Goal: Information Seeking & Learning: Check status

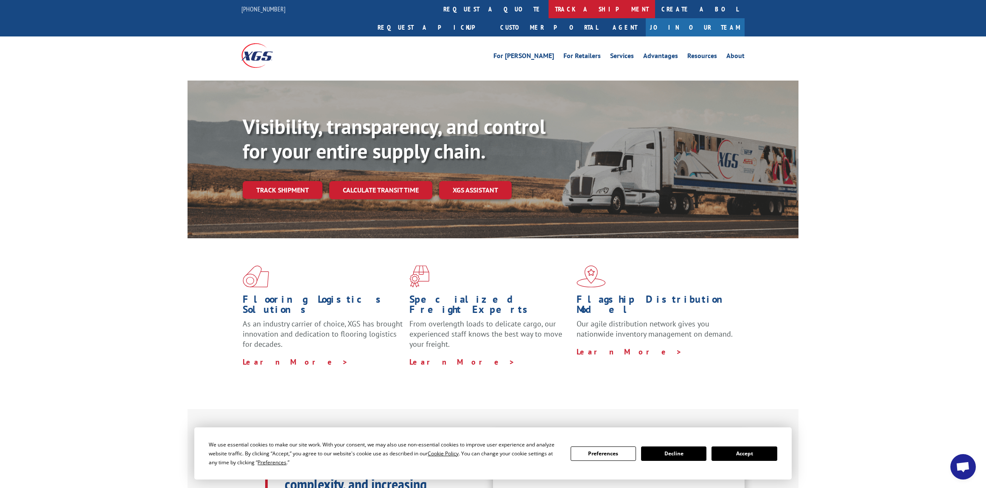
click at [548, 6] on link "track a shipment" at bounding box center [601, 9] width 106 height 18
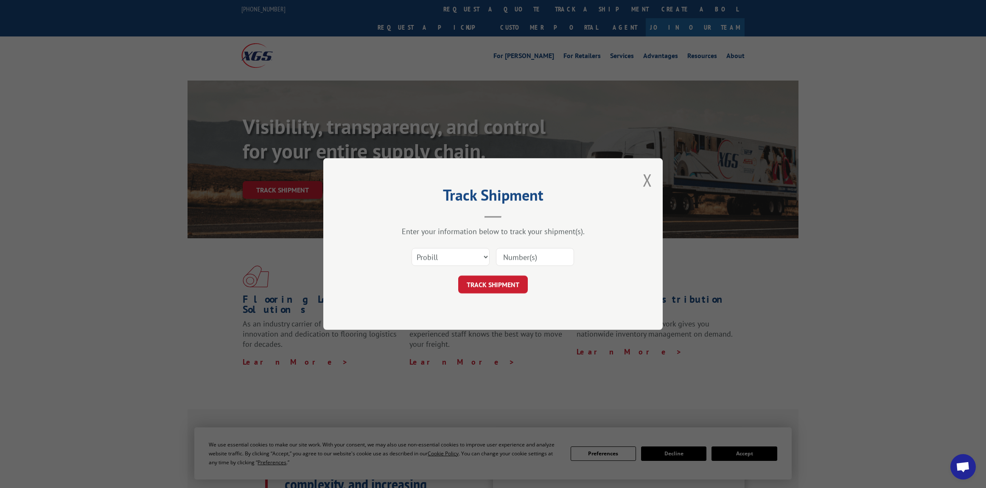
click at [530, 252] on input at bounding box center [535, 257] width 78 height 18
paste input "17637931"
type input "17637931"
click at [490, 288] on button "TRACK SHIPMENT" at bounding box center [493, 285] width 70 height 18
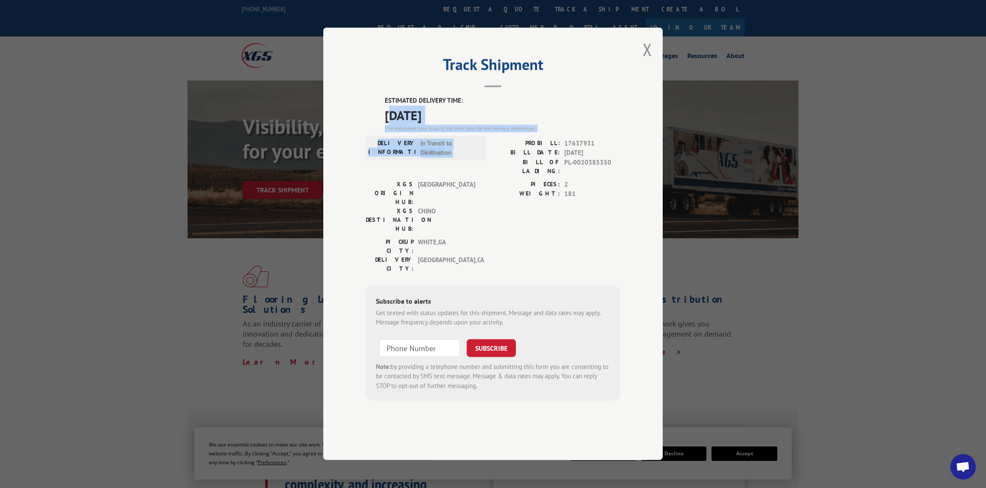
drag, startPoint x: 392, startPoint y: 140, endPoint x: 515, endPoint y: 164, distance: 124.5
click at [515, 164] on div "ESTIMATED DELIVERY TIME: 10/06/2025 The estimated time is using the time zone f…" at bounding box center [493, 248] width 255 height 305
click at [515, 148] on label "PROBILL:" at bounding box center [526, 144] width 67 height 10
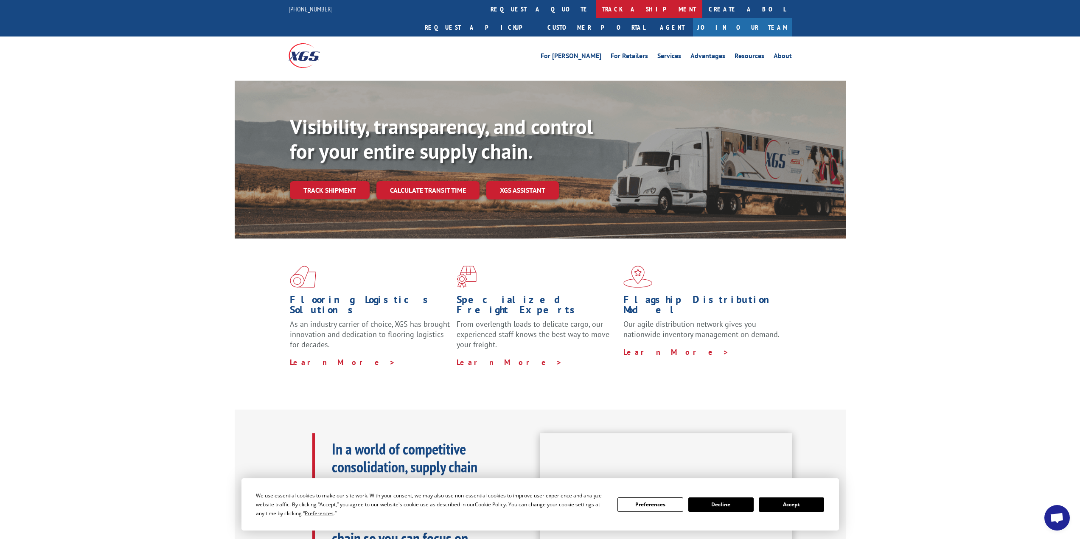
click at [596, 8] on link "track a shipment" at bounding box center [649, 9] width 106 height 18
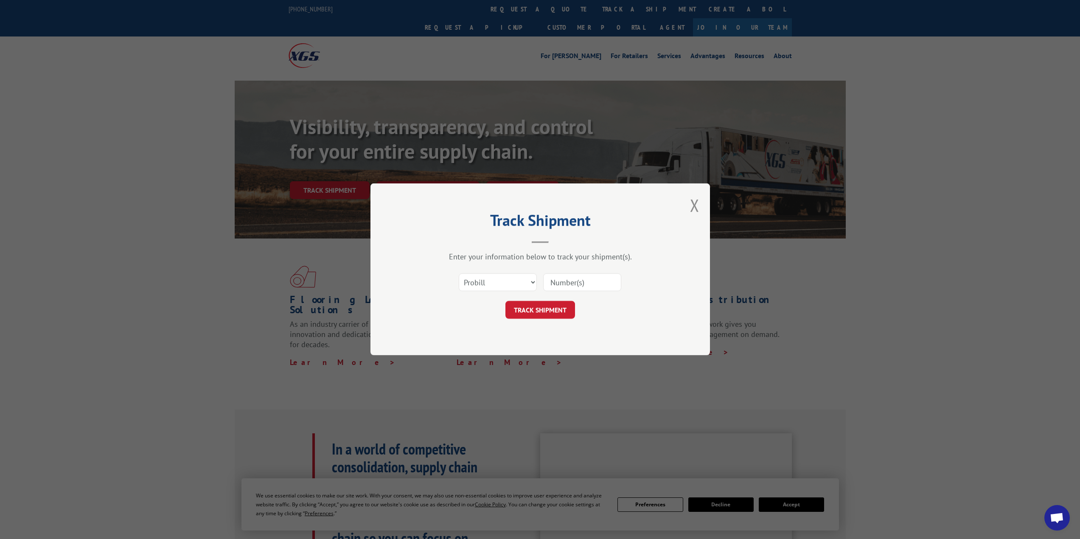
click at [555, 281] on input at bounding box center [582, 283] width 78 height 18
paste input "17637931"
type input "17637931"
click at [538, 309] on button "TRACK SHIPMENT" at bounding box center [540, 310] width 70 height 18
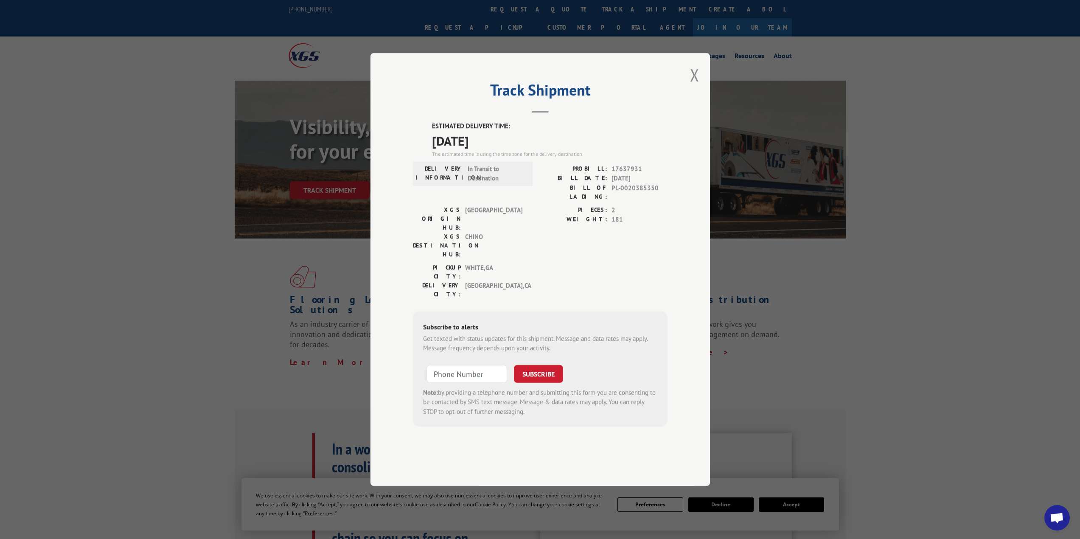
click at [461, 227] on div "XGS ORIGIN HUB: TUNNEL HILL" at bounding box center [470, 218] width 115 height 27
drag, startPoint x: 471, startPoint y: 224, endPoint x: 498, endPoint y: 234, distance: 28.4
click at [498, 234] on div "XGS ORIGIN HUB: TUNNEL HILL XGS DESTINATION HUB: CHINO" at bounding box center [470, 231] width 115 height 53
click at [498, 234] on span "CHINO" at bounding box center [493, 245] width 57 height 27
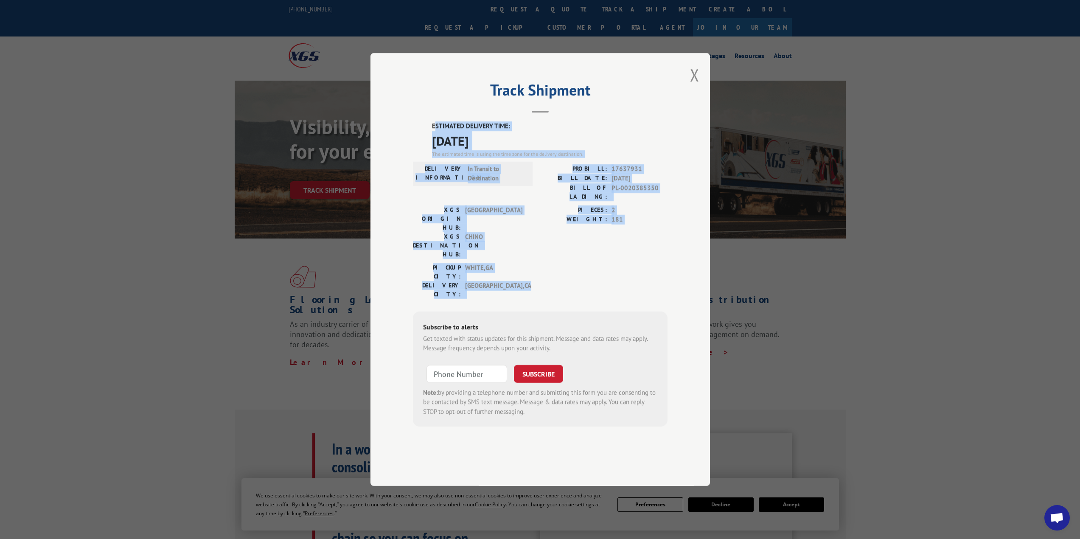
drag, startPoint x: 545, startPoint y: 271, endPoint x: 436, endPoint y: 152, distance: 161.5
click at [436, 152] on div "ESTIMATED DELIVERY TIME: 10/06/2025 The estimated time is using the time zone f…" at bounding box center [540, 273] width 255 height 305
click at [436, 131] on label "ESTIMATED DELIVERY TIME:" at bounding box center [549, 126] width 235 height 10
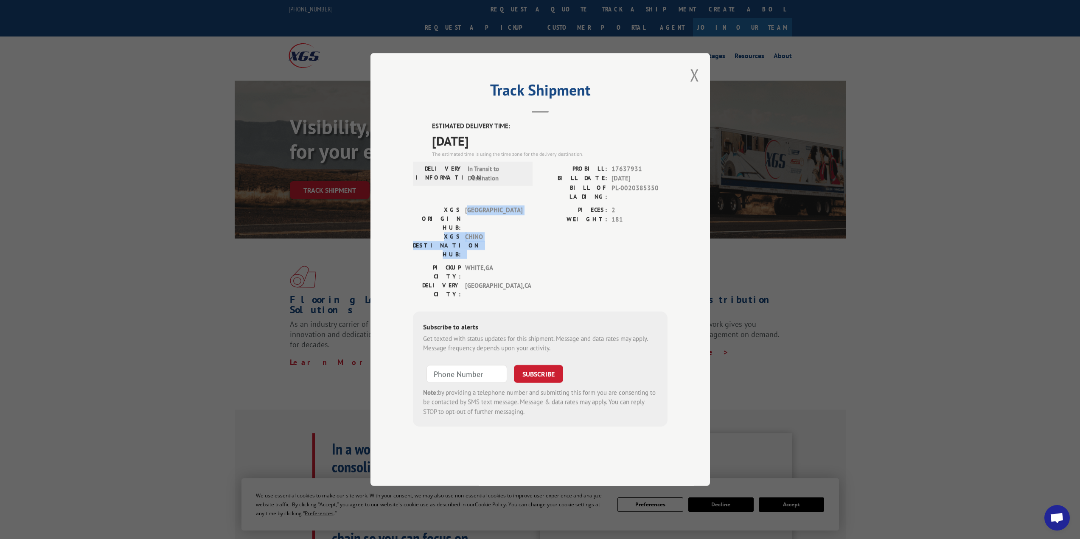
drag, startPoint x: 470, startPoint y: 229, endPoint x: 546, endPoint y: 229, distance: 75.9
click at [546, 229] on div "XGS ORIGIN HUB: TUNNEL HILL XGS DESTINATION HUB: CHINO PIECES: 2 WEIGHT: 181" at bounding box center [540, 234] width 255 height 58
click at [546, 215] on label "PIECES:" at bounding box center [573, 210] width 67 height 10
drag, startPoint x: 521, startPoint y: 225, endPoint x: 469, endPoint y: 227, distance: 52.2
click at [469, 227] on div "XGS ORIGIN HUB: TUNNEL HILL XGS DESTINATION HUB: CHINO PIECES: 2 WEIGHT: 181" at bounding box center [540, 234] width 255 height 58
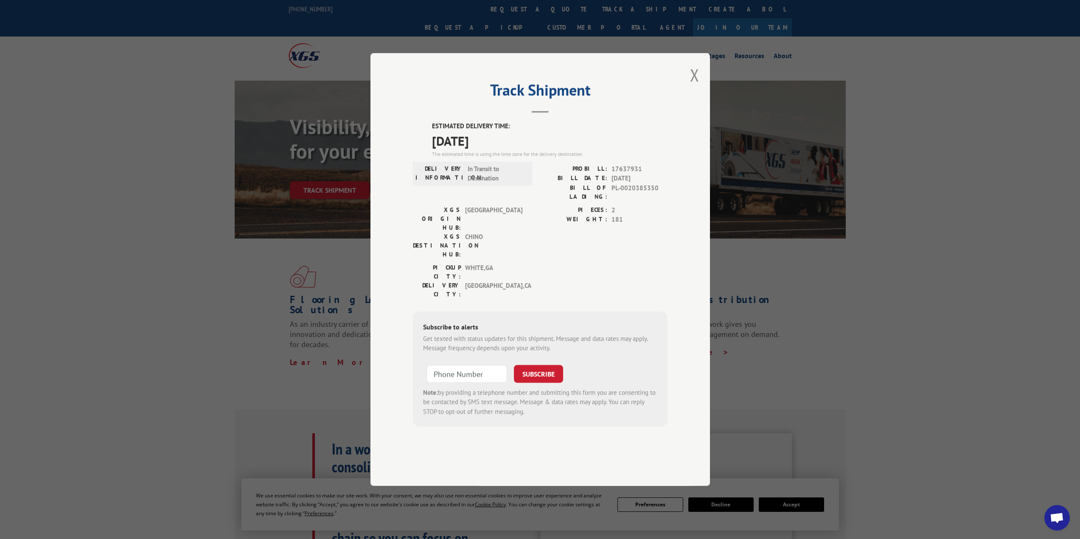
click at [471, 225] on span "[GEOGRAPHIC_DATA]" at bounding box center [493, 218] width 57 height 27
drag, startPoint x: 466, startPoint y: 225, endPoint x: 506, endPoint y: 226, distance: 39.5
click at [506, 226] on span "[GEOGRAPHIC_DATA]" at bounding box center [493, 218] width 57 height 27
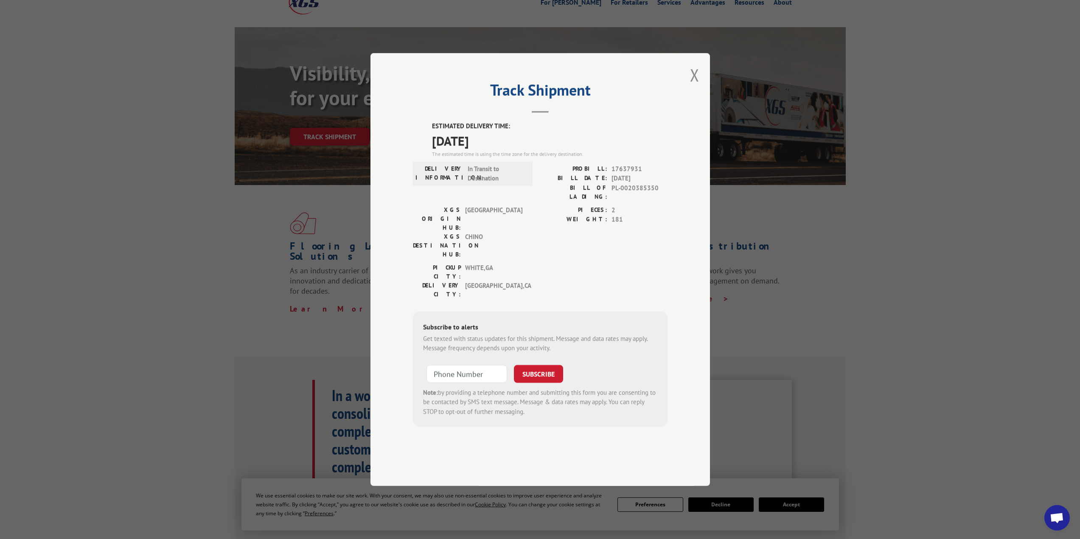
scroll to position [74, 0]
